Goal: Task Accomplishment & Management: Manage account settings

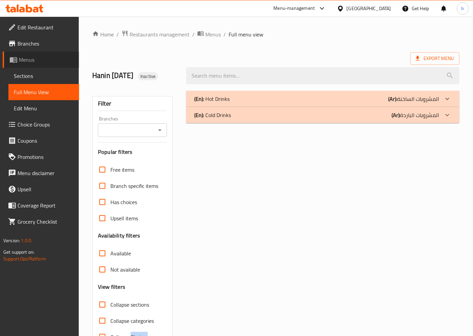
click at [27, 58] on span "Menus" at bounding box center [46, 60] width 55 height 8
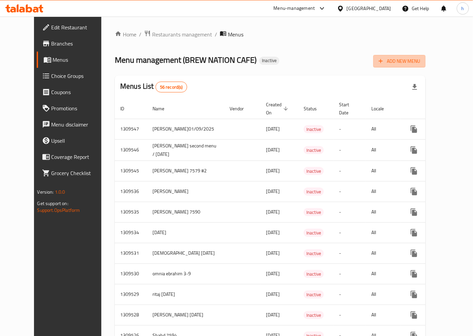
click at [421, 62] on span "Add New Menu" at bounding box center [399, 61] width 41 height 8
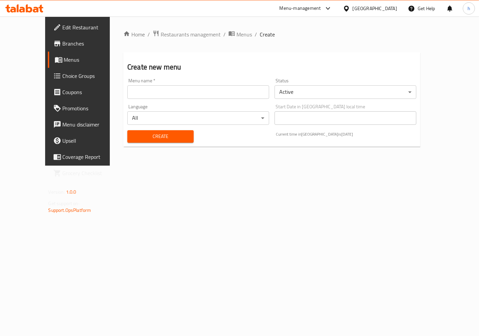
click at [163, 90] on input "text" at bounding box center [198, 91] width 142 height 13
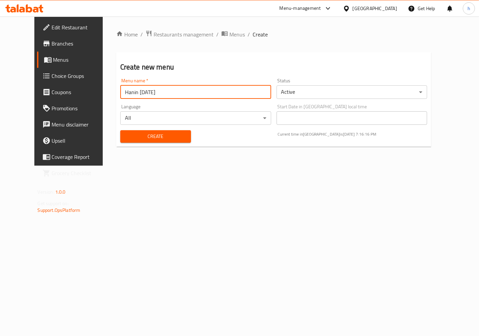
click at [155, 90] on input "Hanin [DATE]" at bounding box center [195, 91] width 151 height 13
type input "Hanin [DATE] menu 2"
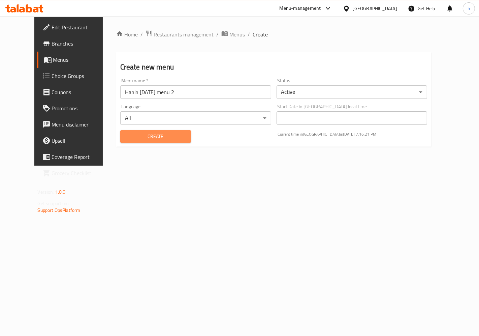
click at [146, 137] on span "Create" at bounding box center [156, 136] width 60 height 8
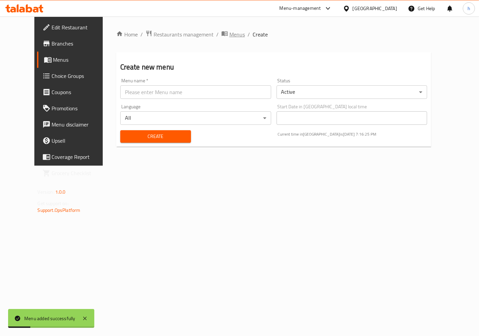
click at [229, 34] on span "Menus" at bounding box center [236, 34] width 15 height 8
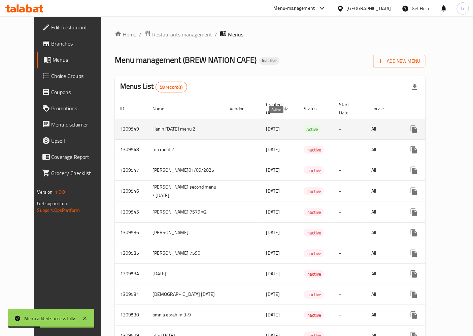
click at [304, 125] on span "Active" at bounding box center [312, 129] width 17 height 8
click at [460, 126] on icon "enhanced table" at bounding box center [463, 129] width 6 height 6
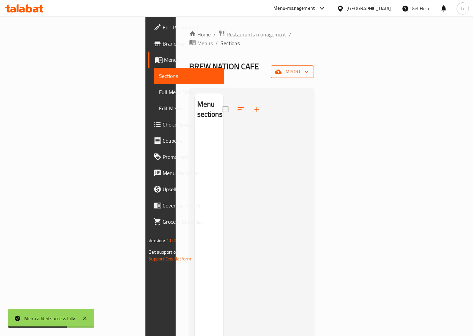
click at [309, 67] on span "import" at bounding box center [293, 71] width 32 height 8
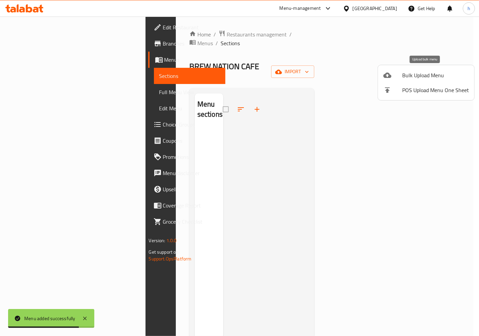
click at [415, 77] on span "Bulk Upload Menu" at bounding box center [435, 75] width 67 height 8
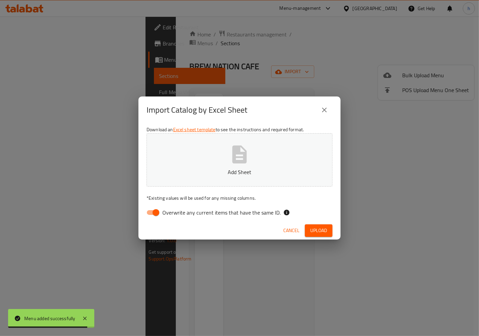
click at [168, 213] on span "Overwrite any current items that have the same ID." at bounding box center [221, 212] width 118 height 8
click at [168, 213] on input "Overwrite any current items that have the same ID." at bounding box center [156, 212] width 38 height 13
checkbox input "false"
click at [227, 156] on button "Add Sheet" at bounding box center [240, 159] width 186 height 53
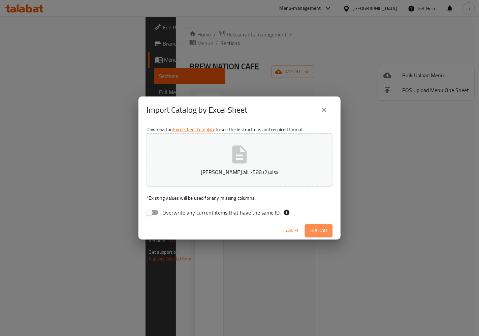
click at [320, 232] on span "Upload" at bounding box center [318, 230] width 17 height 8
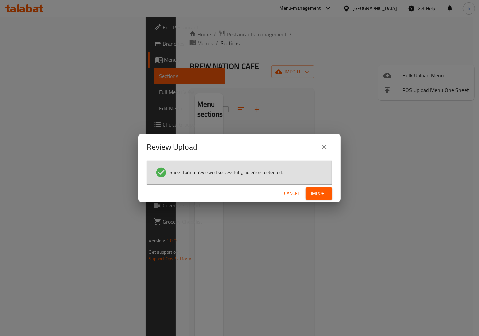
click at [321, 197] on button "Import" at bounding box center [319, 193] width 27 height 12
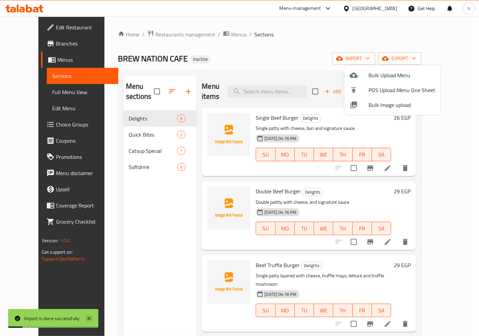
click at [87, 318] on icon at bounding box center [89, 318] width 8 height 8
drag, startPoint x: 453, startPoint y: 300, endPoint x: 452, endPoint y: 318, distance: 17.9
click at [452, 318] on div at bounding box center [239, 168] width 479 height 336
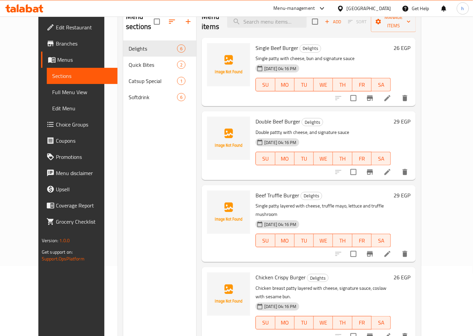
scroll to position [57, 0]
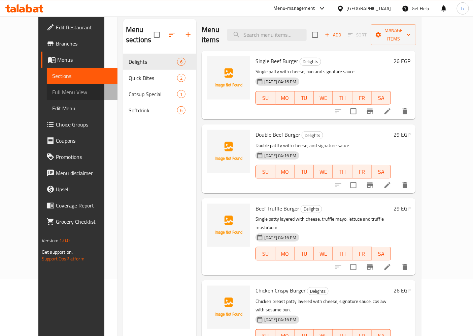
click at [52, 91] on span "Full Menu View" at bounding box center [82, 92] width 60 height 8
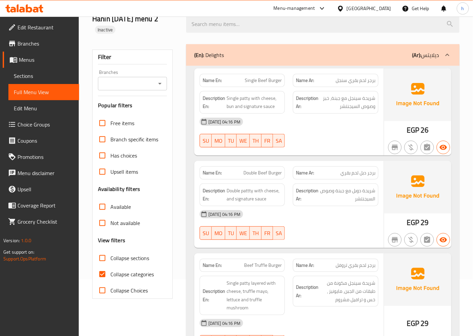
click at [107, 274] on input "Collapse categories" at bounding box center [102, 274] width 16 height 16
checkbox input "false"
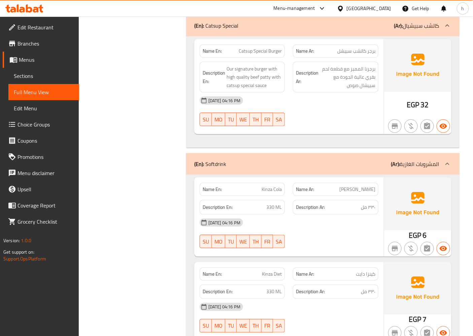
scroll to position [920, 0]
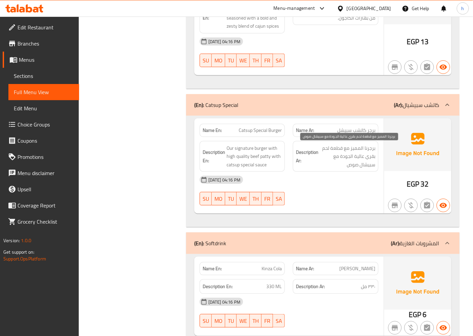
click at [358, 148] on span "برجرنا المميز مع قطعة لحم بقري عالية الجودة مع سبيشال صوص" at bounding box center [348, 156] width 56 height 25
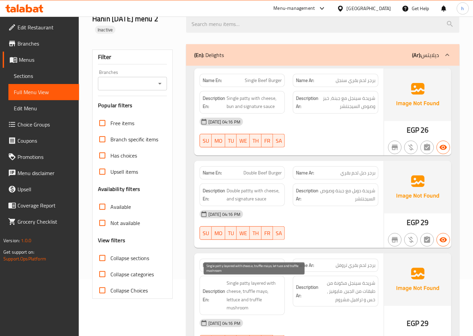
scroll to position [21, 0]
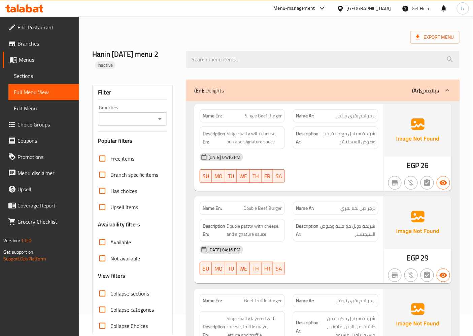
click at [36, 105] on span "Edit Menu" at bounding box center [44, 108] width 60 height 8
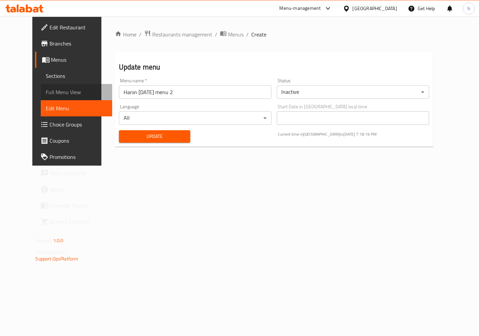
click at [46, 89] on span "Full Menu View" at bounding box center [76, 92] width 61 height 8
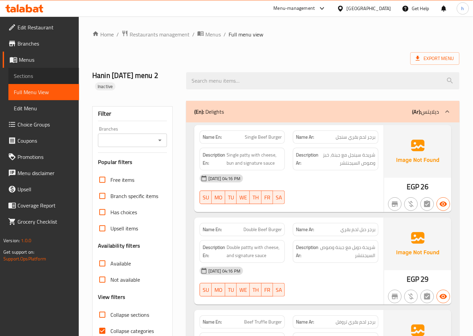
click at [43, 77] on span "Sections" at bounding box center [44, 76] width 60 height 8
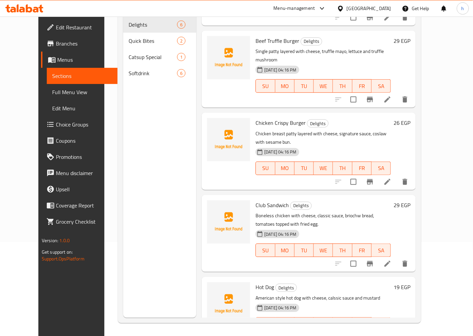
scroll to position [94, 0]
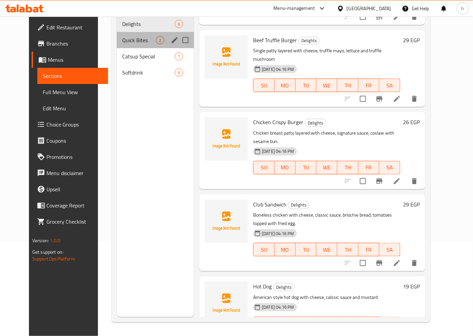
click at [138, 34] on div "Quick Bites 2" at bounding box center [155, 40] width 77 height 16
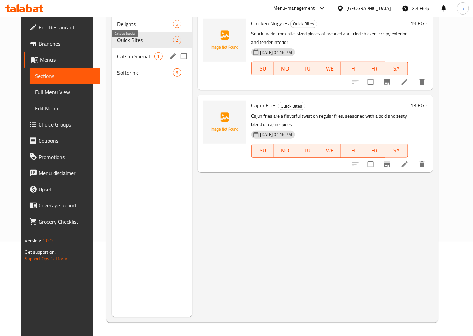
click at [127, 52] on span "Catsup Special" at bounding box center [135, 56] width 37 height 8
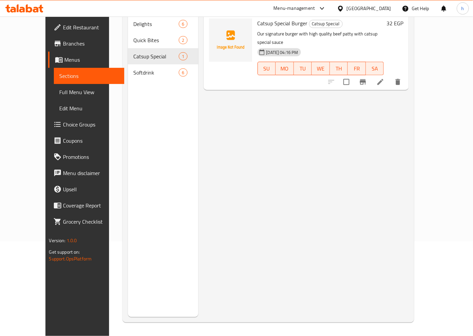
click at [385, 78] on icon at bounding box center [381, 82] width 8 height 8
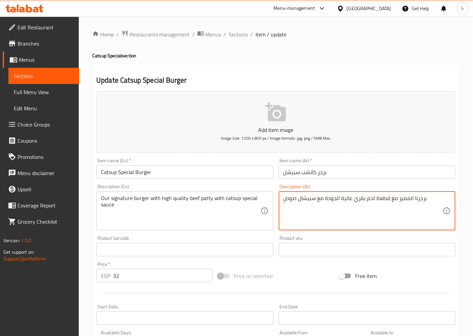
click at [408, 200] on textarea "برجرنا المميز مع قطعة لحم بقري عالية الجودة مع سبيشال صوص" at bounding box center [363, 211] width 159 height 32
paste textarea "السجنيتشر"
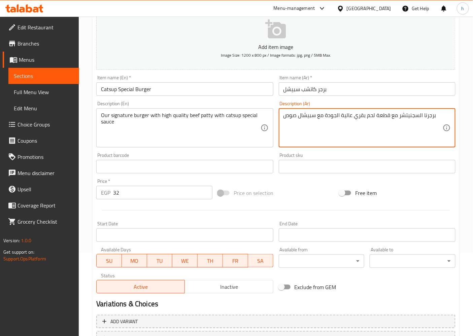
scroll to position [139, 0]
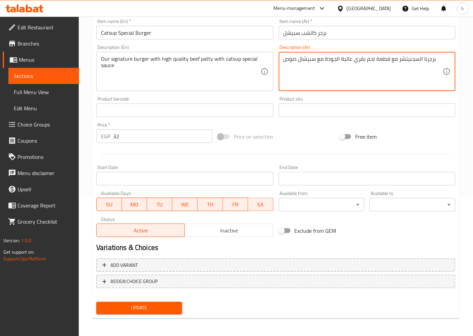
type textarea "برجرنا السجنيتشر مع قطعة لحم بقري عالية الجودة مع سبيشال صوص"
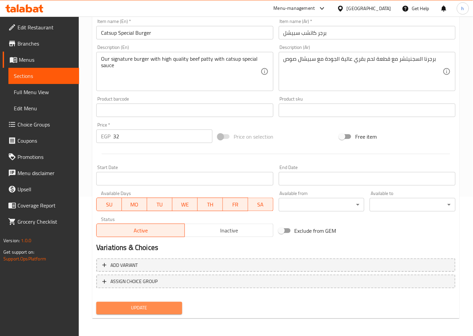
click at [153, 311] on button "Update" at bounding box center [139, 308] width 86 height 12
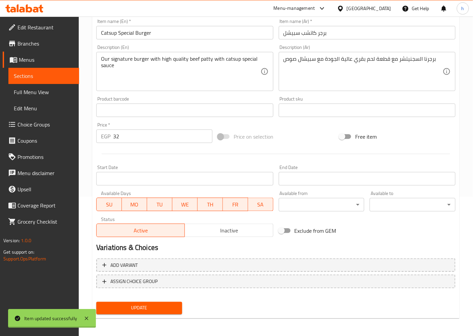
click at [25, 90] on span "Full Menu View" at bounding box center [44, 92] width 60 height 8
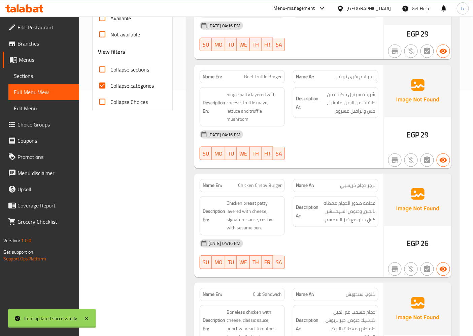
scroll to position [177, 0]
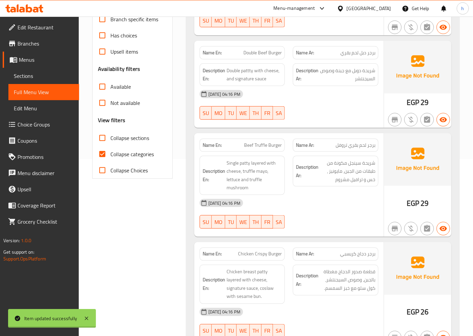
click at [122, 153] on span "Collapse categories" at bounding box center [132, 154] width 43 height 8
click at [111, 153] on input "Collapse categories" at bounding box center [102, 154] width 16 height 16
checkbox input "false"
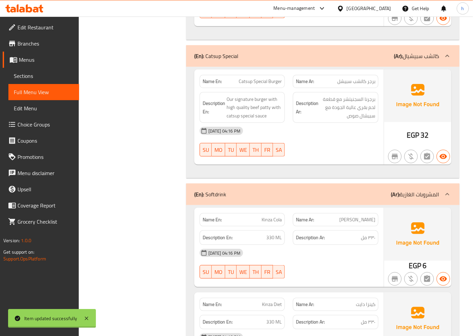
scroll to position [957, 0]
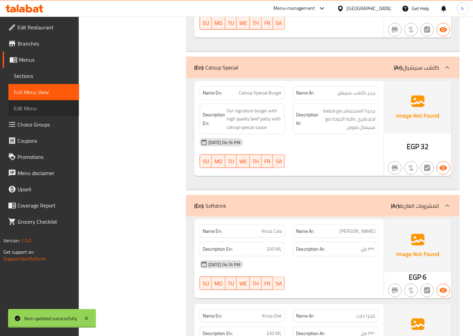
click at [29, 106] on span "Edit Menu" at bounding box center [44, 108] width 60 height 8
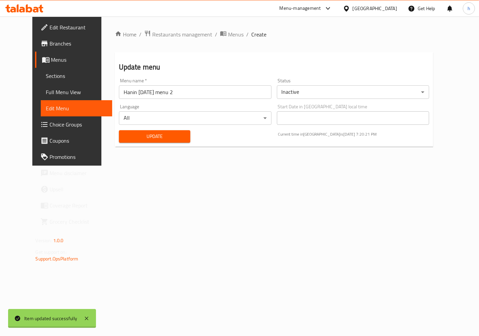
click at [46, 90] on span "Full Menu View" at bounding box center [76, 92] width 61 height 8
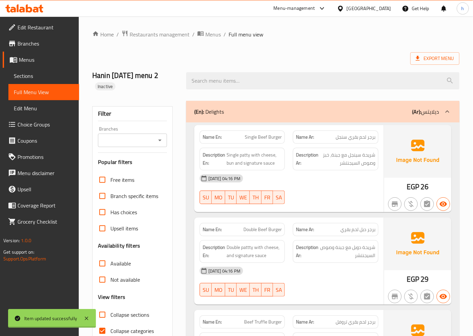
click at [34, 73] on span "Sections" at bounding box center [44, 76] width 60 height 8
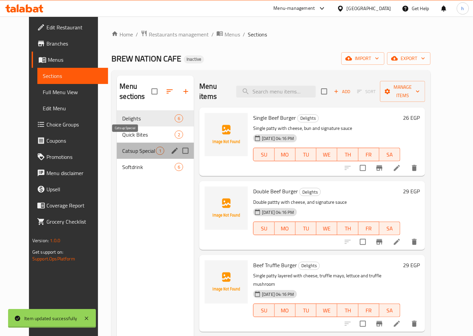
click at [122, 147] on span "Catsup Special" at bounding box center [139, 151] width 34 height 8
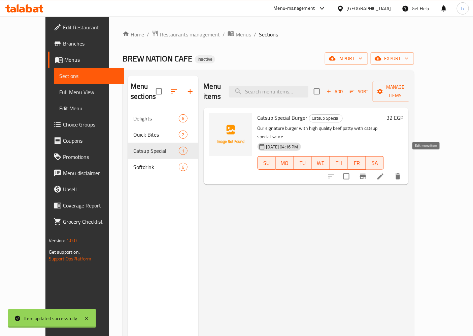
click at [385, 172] on icon at bounding box center [381, 176] width 8 height 8
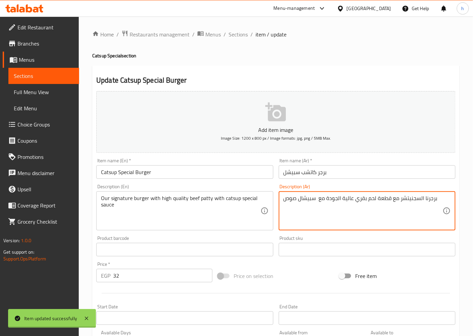
paste textarea "كاتشب"
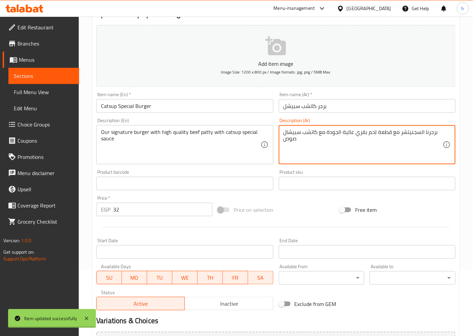
scroll to position [139, 0]
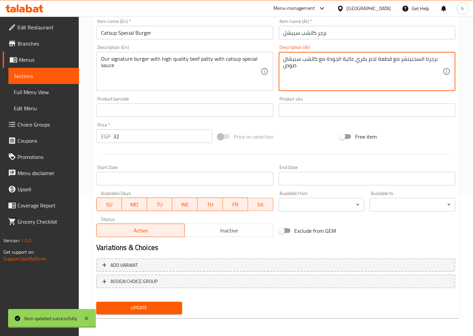
type textarea "برجرنا السجنيتشر مع قطعة لحم بقري عالية الجودة مع كاتشب سبيشال صوص"
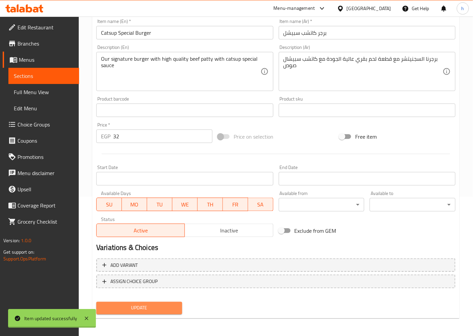
click at [169, 307] on span "Update" at bounding box center [139, 308] width 75 height 8
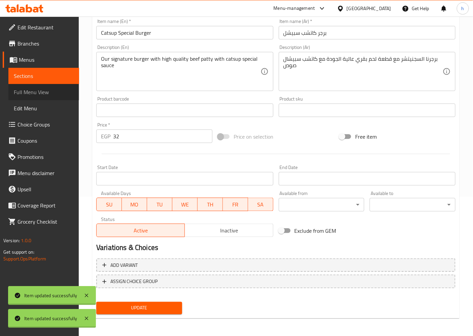
click at [37, 95] on span "Full Menu View" at bounding box center [44, 92] width 60 height 8
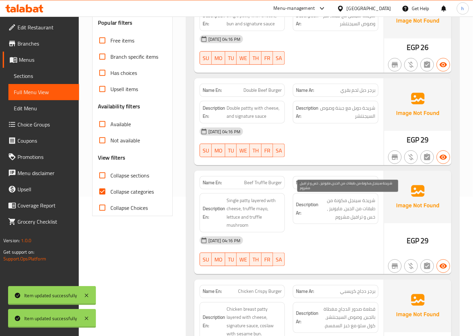
click at [343, 211] on span "شريحة سينجل مكونة من طبقات من الجبن، مايونيز ، خس و ترافيل مشروم" at bounding box center [348, 208] width 56 height 25
click at [341, 211] on span "شريحة سينجل مكونة من طبقات من الجبن، مايونيز ، خس و ترافيل مشروم" at bounding box center [348, 208] width 56 height 25
click at [328, 209] on span "شريحة سينجل مكونة من طبقات من الجبن، مايونيز ، خس و ترافيل مشروم" at bounding box center [348, 208] width 56 height 25
click at [37, 105] on span "Edit Menu" at bounding box center [44, 108] width 60 height 8
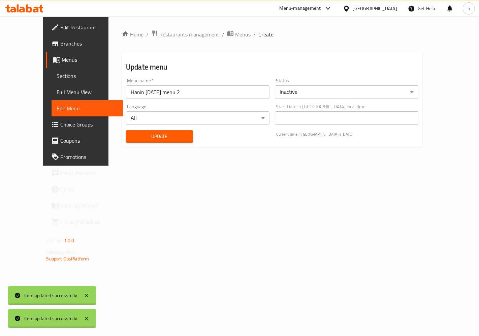
click at [57, 77] on span "Sections" at bounding box center [87, 76] width 61 height 8
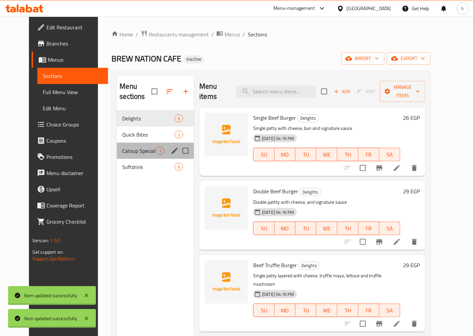
click at [128, 145] on div "Catsup Special 1" at bounding box center [155, 151] width 77 height 16
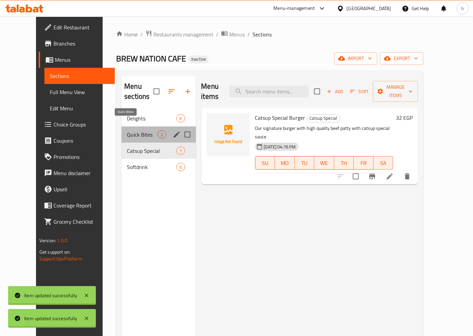
click at [127, 130] on span "Quick Bites" at bounding box center [142, 134] width 31 height 8
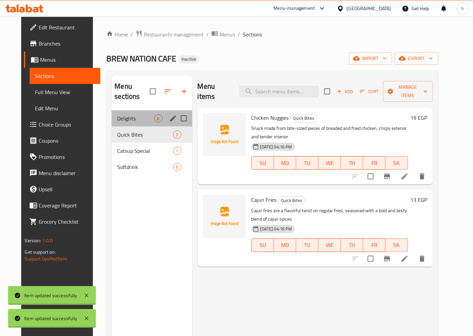
click at [120, 115] on div "Delights 6" at bounding box center [152, 118] width 80 height 16
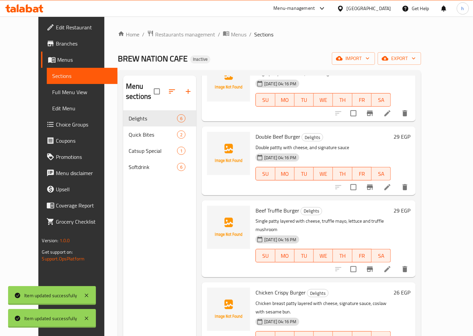
scroll to position [130, 0]
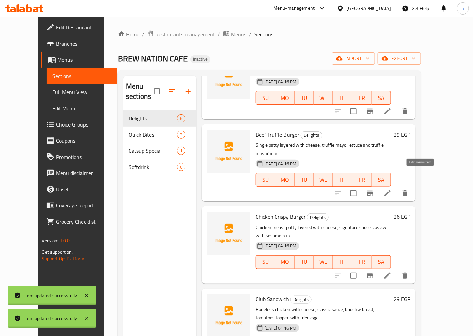
click at [391, 190] on icon at bounding box center [388, 193] width 6 height 6
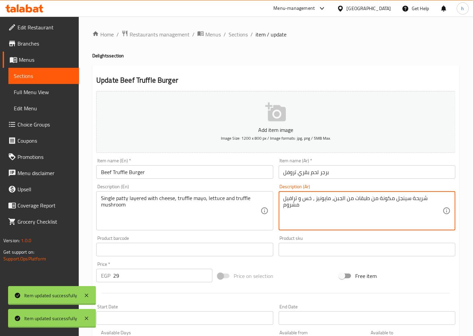
click at [362, 204] on textarea "شريحة سينجل مكونة من طبقات من الجبن، مايونيز ، خس و ترافيل مشروم" at bounding box center [363, 211] width 159 height 32
paste textarea "شريحة سينجل مكونة من طبقات من الجبن، مايونيز التروفل، خس و تروفل مشروم"
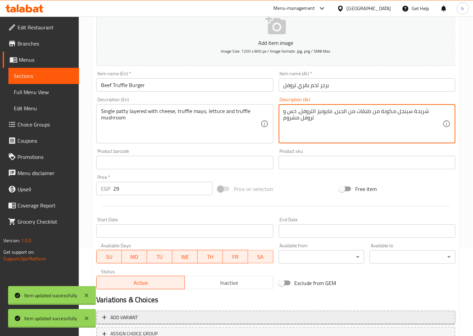
scroll to position [139, 0]
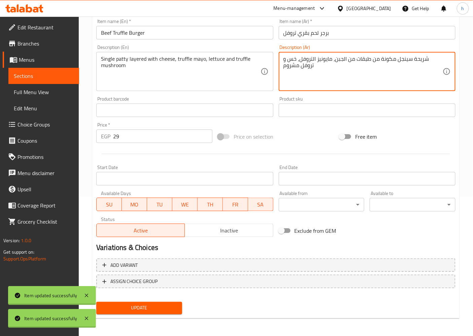
type textarea "شريحة سينجل مكونة من طبقات من الجبن، مايونيز التروفل، خس و تروفل مشروم"
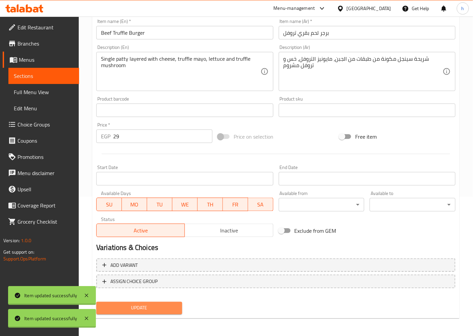
click at [139, 305] on span "Update" at bounding box center [139, 308] width 75 height 8
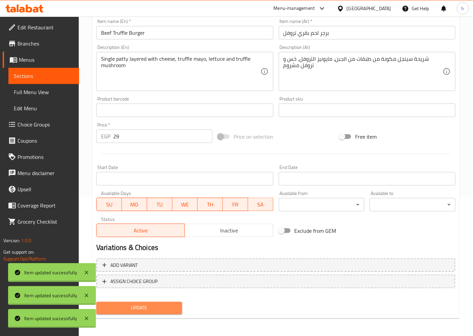
click at [152, 312] on button "Update" at bounding box center [139, 308] width 86 height 12
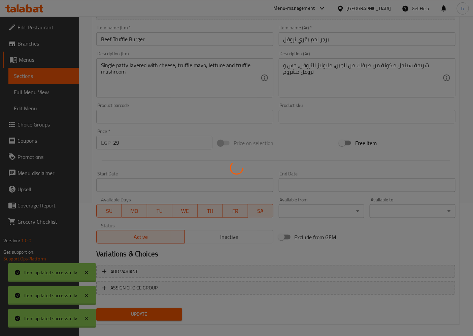
scroll to position [0, 0]
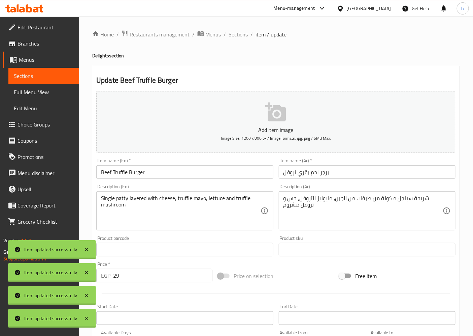
click at [30, 94] on span "Full Menu View" at bounding box center [44, 92] width 60 height 8
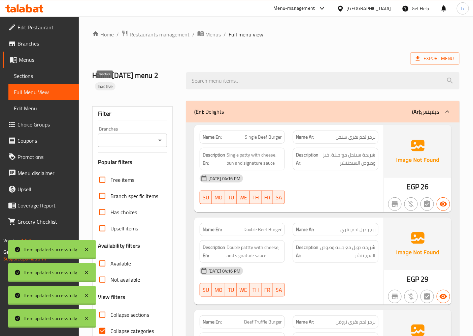
click at [106, 87] on span "Inactive" at bounding box center [105, 86] width 21 height 6
click at [41, 80] on span "Sections" at bounding box center [44, 76] width 60 height 8
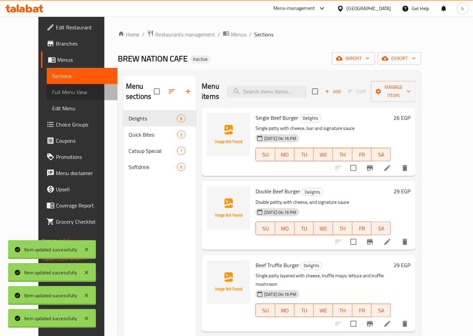
click at [52, 88] on span "Full Menu View" at bounding box center [82, 92] width 60 height 8
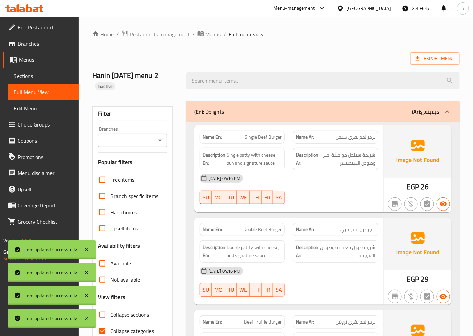
click at [38, 115] on link "Edit Menu" at bounding box center [43, 108] width 71 height 16
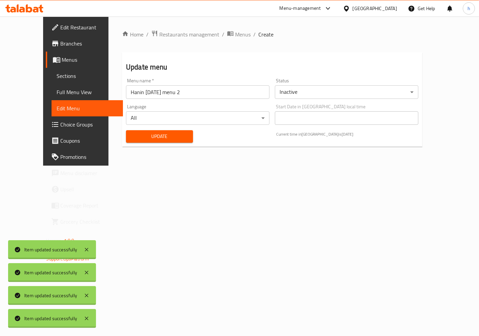
click at [57, 90] on span "Full Menu View" at bounding box center [87, 92] width 61 height 8
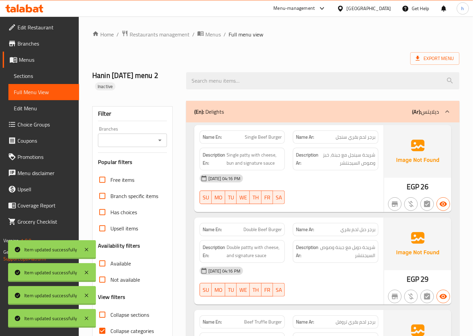
click at [159, 76] on h2 "Hanin [DATE] menu 2 Inactive" at bounding box center [135, 80] width 86 height 20
click at [165, 73] on h2 "Hanin [DATE] menu 2 Inactive" at bounding box center [135, 80] width 86 height 20
click at [132, 76] on h2 "Hanin [DATE] menu 2 Inactive" at bounding box center [135, 80] width 86 height 20
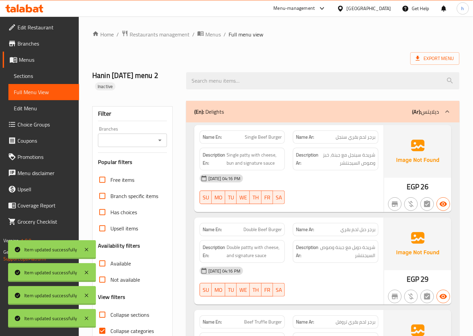
click at [134, 77] on h2 "Hanin [DATE] menu 2 Inactive" at bounding box center [135, 80] width 86 height 20
click at [150, 74] on h2 "Hanin [DATE] menu 2 Inactive" at bounding box center [135, 80] width 86 height 20
click at [111, 74] on h2 "Hanin [DATE] menu 2 Inactive" at bounding box center [135, 80] width 86 height 20
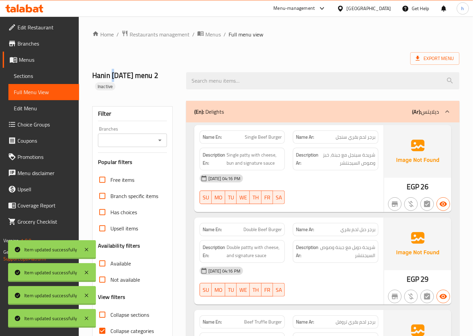
click at [111, 74] on h2 "Hanin [DATE] menu 2 Inactive" at bounding box center [135, 80] width 86 height 20
click at [117, 75] on h2 "Hanin [DATE] menu 2 Inactive" at bounding box center [135, 80] width 86 height 20
click at [131, 75] on h2 "Hanin [DATE] menu 2 Inactive" at bounding box center [135, 80] width 86 height 20
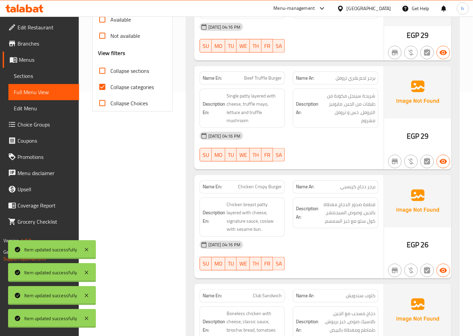
scroll to position [187, 0]
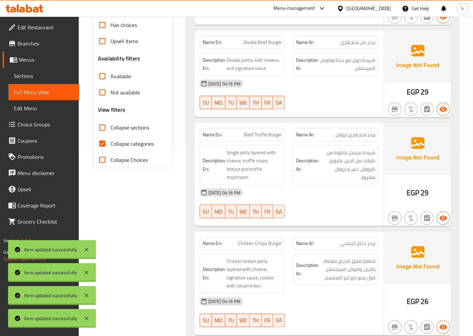
click at [129, 147] on span "Collapse categories" at bounding box center [132, 143] width 43 height 8
click at [111, 147] on input "Collapse categories" at bounding box center [102, 143] width 16 height 16
checkbox input "false"
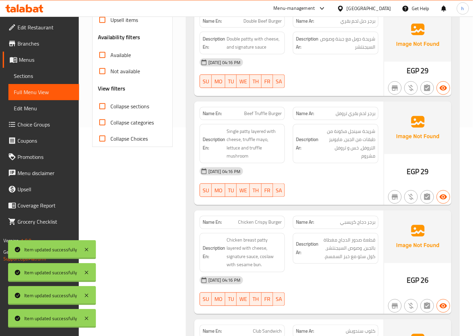
scroll to position [21, 0]
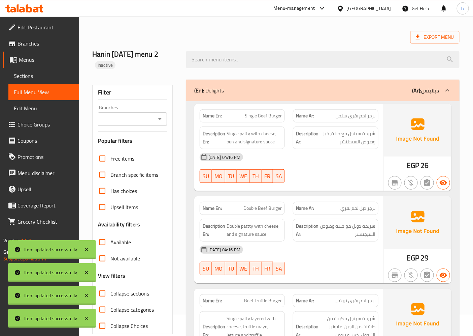
click at [318, 46] on div "Hanin [DATE] menu 2 Inactive" at bounding box center [276, 59] width 376 height 40
